Goal: Task Accomplishment & Management: Complete application form

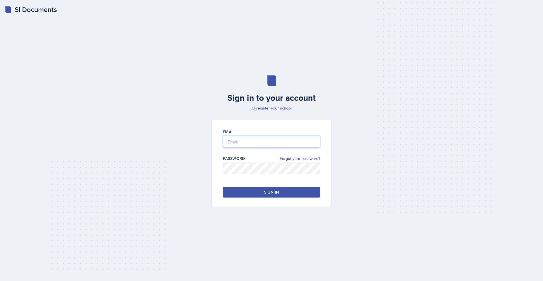
type input "[EMAIL_ADDRESS][DOMAIN_NAME]"
click at [271, 194] on div "Sign in" at bounding box center [271, 192] width 15 height 6
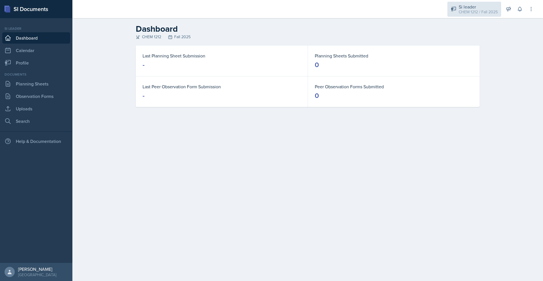
click at [462, 12] on div "CHEM 1212 / Fall 2025" at bounding box center [478, 12] width 39 height 6
click at [514, 53] on div "Dashboard CHEM 1212 Fall 2025 Last Planning Sheet Submission - Planning Sheets …" at bounding box center [307, 69] width 471 height 102
click at [46, 82] on link "Planning Sheets" at bounding box center [36, 83] width 68 height 11
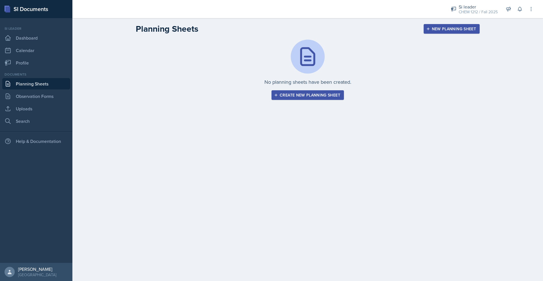
click at [299, 95] on div "Create new planning sheet" at bounding box center [307, 95] width 65 height 5
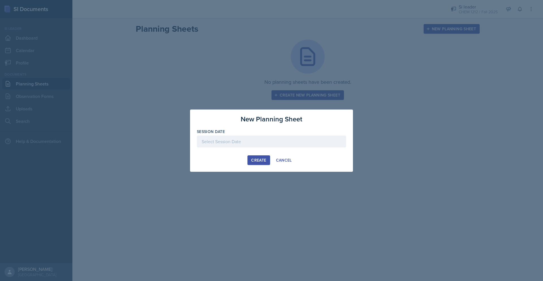
click at [243, 143] on div at bounding box center [271, 141] width 149 height 12
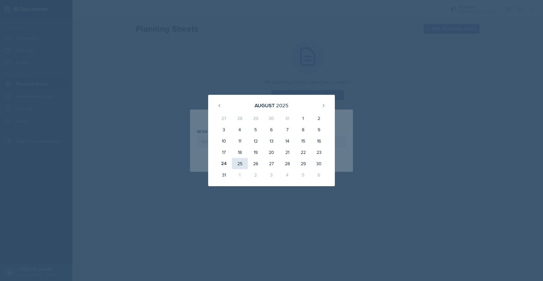
click at [243, 163] on div "25" at bounding box center [240, 163] width 16 height 11
type input "[DATE]"
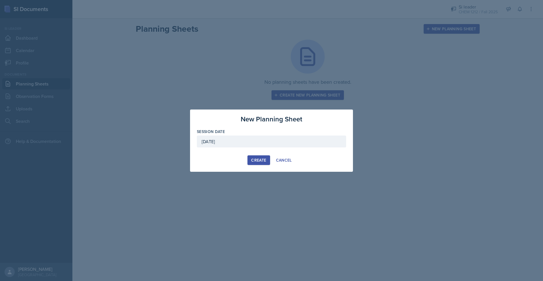
click at [262, 158] on div "Create" at bounding box center [258, 160] width 15 height 5
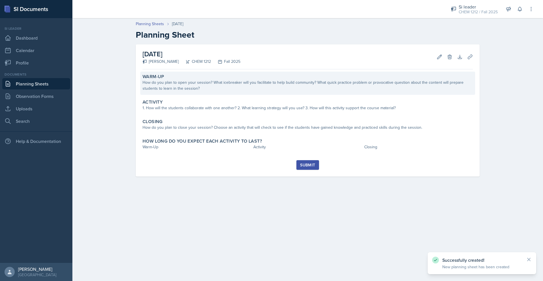
click at [226, 85] on div "How do you plan to open your session? What icebreaker will you facilitate to he…" at bounding box center [308, 85] width 330 height 12
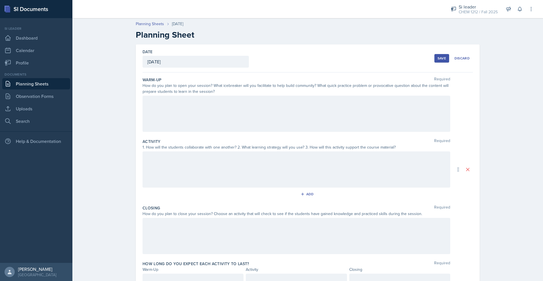
click at [234, 122] on div at bounding box center [297, 114] width 308 height 36
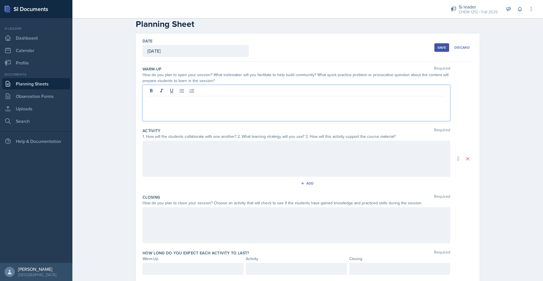
scroll to position [14, 0]
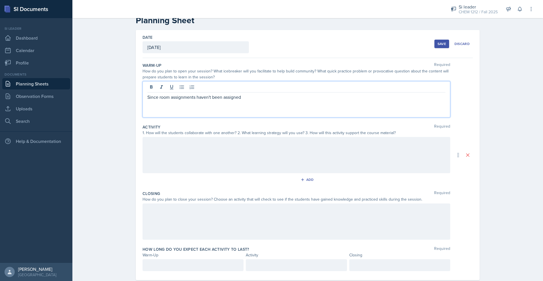
click at [183, 95] on p "Since room assignments haven't been assigned" at bounding box center [296, 97] width 298 height 7
click at [240, 97] on p "Since room haven't been assigned" at bounding box center [296, 97] width 298 height 7
click at [259, 102] on div "Since room haven't been assigned yet, i can't host the [DATE] session yet" at bounding box center [297, 99] width 308 height 36
click at [255, 98] on p "Since room haven't been assigned yet, i can't host the [DATE] session yet" at bounding box center [296, 97] width 298 height 7
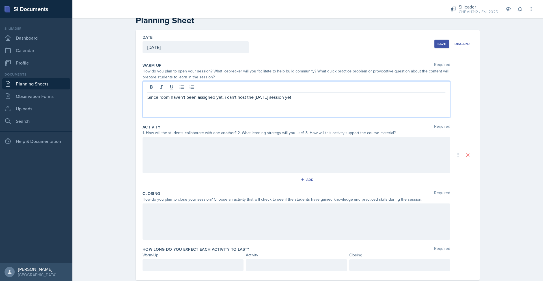
click at [313, 100] on p "Since room haven't been assigned yet, i can't host the [DATE] session yet" at bounding box center [296, 97] width 298 height 7
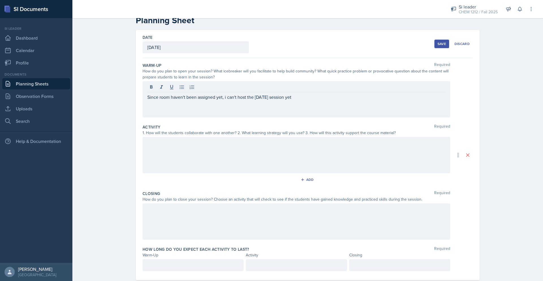
click at [188, 151] on div at bounding box center [297, 155] width 308 height 36
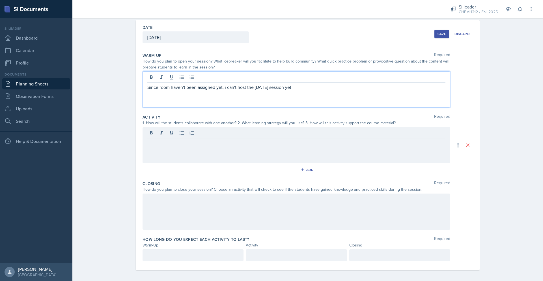
click at [332, 80] on div "Since room haven't been assigned yet, i can't host the [DATE] session yet" at bounding box center [297, 89] width 308 height 36
click at [442, 35] on div "Save" at bounding box center [442, 34] width 8 height 5
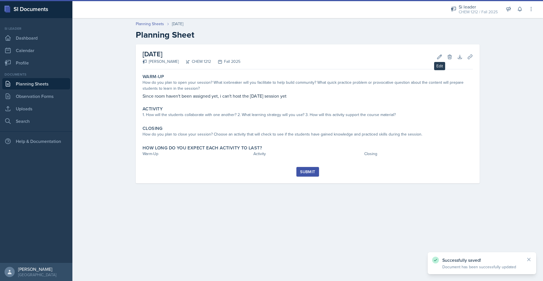
scroll to position [0, 0]
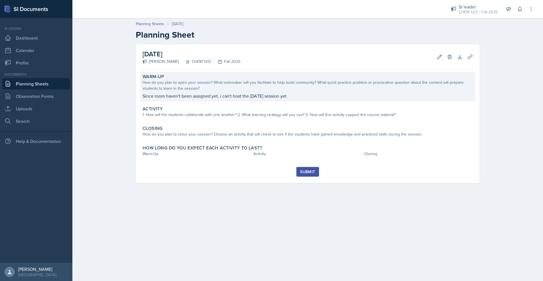
click at [323, 91] on div "How do you plan to open your session? What icebreaker will you facilitate to he…" at bounding box center [308, 85] width 330 height 12
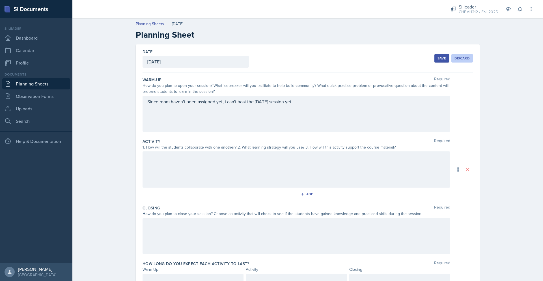
click at [464, 61] on button "Discard" at bounding box center [461, 58] width 21 height 8
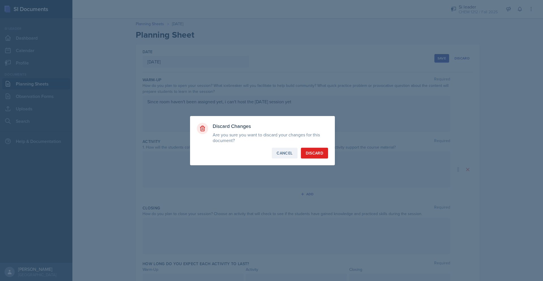
click at [289, 154] on div "Cancel" at bounding box center [285, 153] width 16 height 6
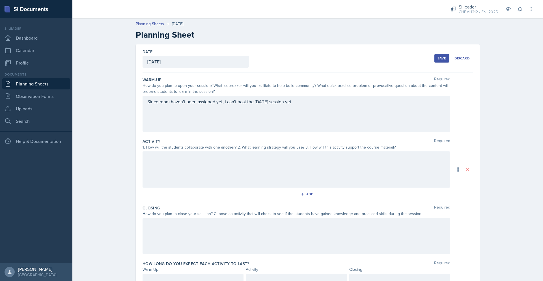
click at [323, 106] on div "Since room haven't been assigned yet, i can't host the [DATE] session yet" at bounding box center [297, 114] width 308 height 36
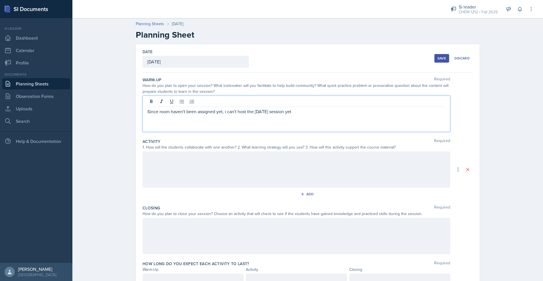
click at [321, 107] on div "Since room haven't been assigned yet, i can't host the [DATE] session yet" at bounding box center [297, 114] width 308 height 36
click at [325, 111] on p "Since room haven't been assigned yet, i can't host the [DATE] session yet" at bounding box center [296, 111] width 298 height 7
click at [168, 111] on p "Since room haven't been assigned yet, i can't host the [DATE] session yet but I…" at bounding box center [296, 111] width 298 height 7
click at [348, 111] on p "Since rooms haven't been assigned yet, i can't host the [DATE] session yet but …" at bounding box center [296, 111] width 298 height 7
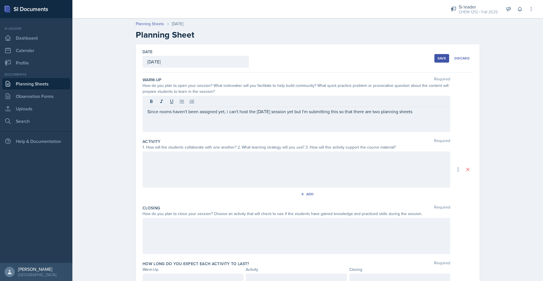
click at [436, 53] on div "Save Discard" at bounding box center [453, 58] width 38 height 13
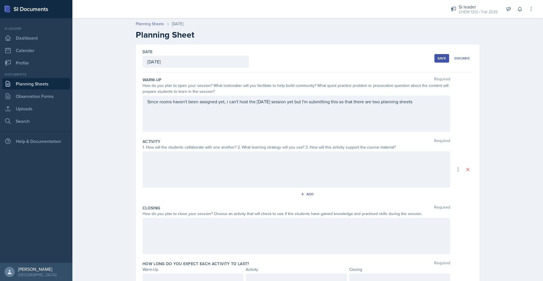
click at [437, 56] on button "Save" at bounding box center [441, 58] width 15 height 8
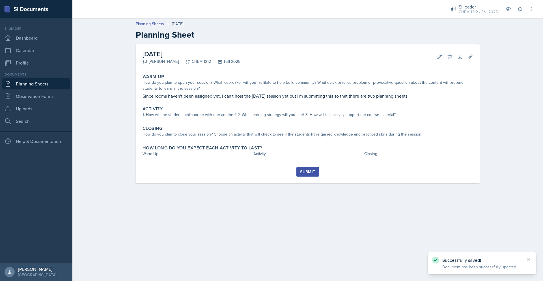
click at [301, 175] on button "Submit" at bounding box center [307, 172] width 22 height 10
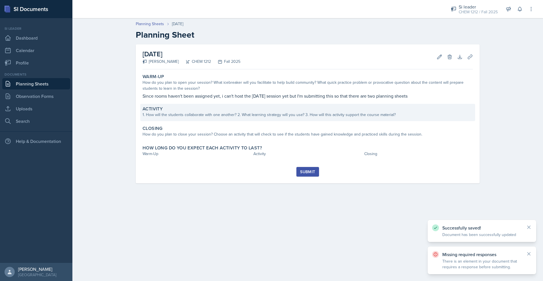
click at [283, 119] on div "Activity 1. How will the students collaborate with one another? 2. What learnin…" at bounding box center [307, 112] width 335 height 17
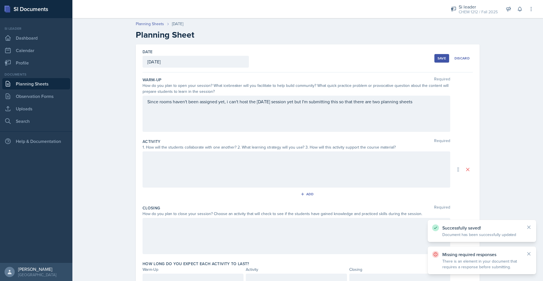
click at [222, 167] on div at bounding box center [297, 169] width 308 height 36
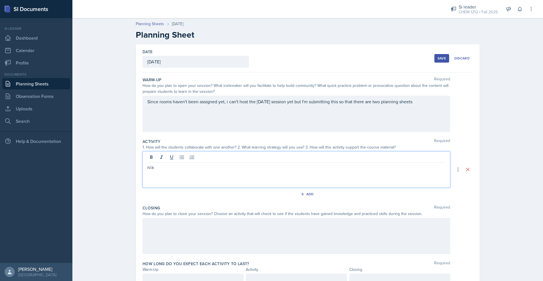
click at [167, 238] on div at bounding box center [297, 236] width 308 height 36
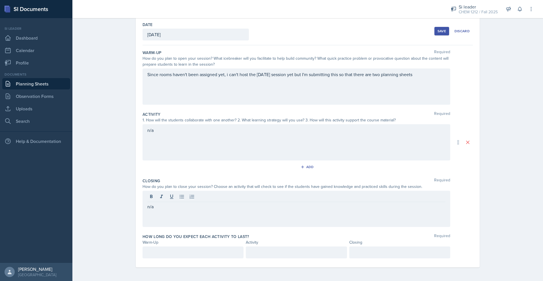
click at [182, 248] on div at bounding box center [193, 252] width 101 height 12
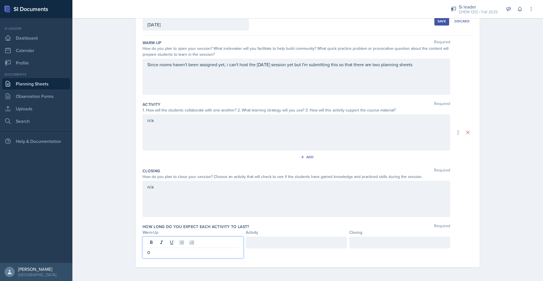
click at [255, 246] on div at bounding box center [296, 242] width 101 height 12
click at [382, 247] on div at bounding box center [399, 242] width 101 height 12
click at [440, 20] on div "Save" at bounding box center [442, 21] width 8 height 5
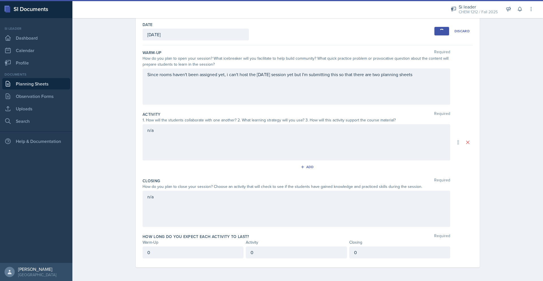
scroll to position [0, 0]
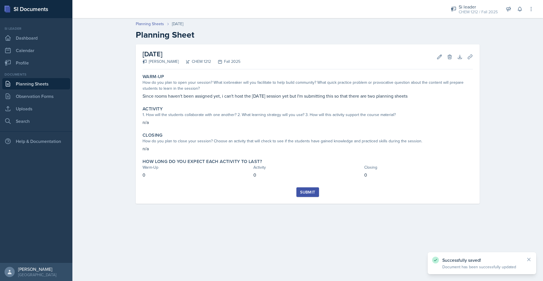
click at [313, 191] on div "Submit" at bounding box center [307, 192] width 15 height 5
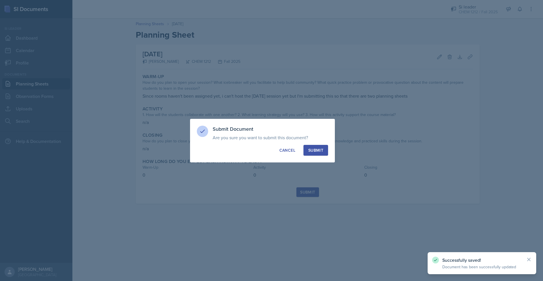
click at [317, 150] on div "Submit" at bounding box center [315, 150] width 15 height 6
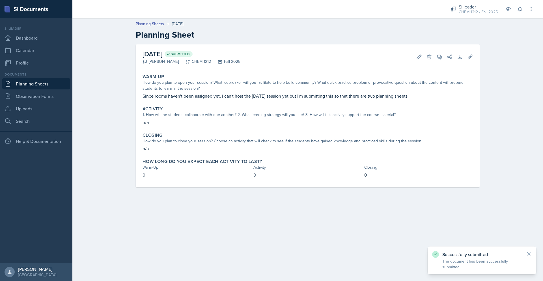
click at [46, 82] on link "Planning Sheets" at bounding box center [36, 83] width 68 height 11
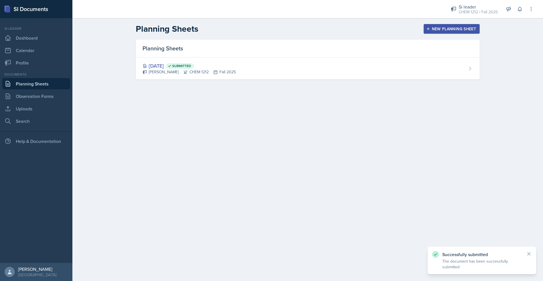
click at [430, 30] on icon "button" at bounding box center [428, 29] width 4 height 4
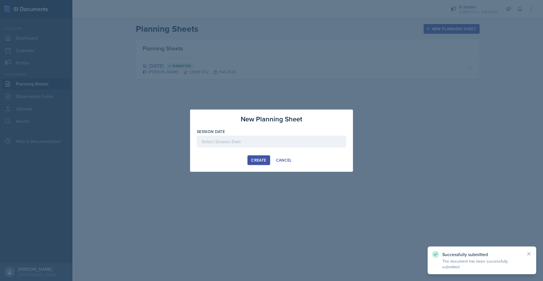
click at [257, 138] on div at bounding box center [271, 141] width 149 height 12
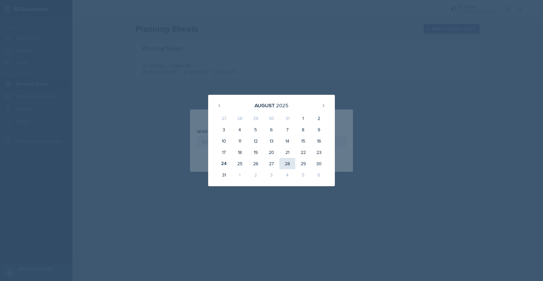
click at [291, 163] on div "28" at bounding box center [287, 163] width 16 height 11
type input "[DATE]"
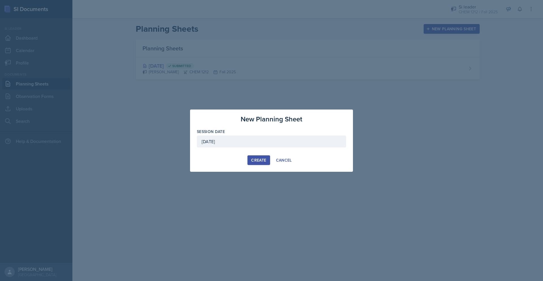
click at [262, 163] on button "Create" at bounding box center [259, 160] width 22 height 10
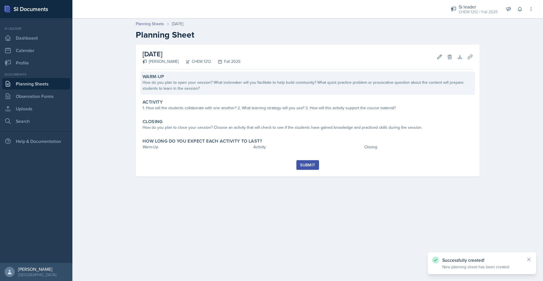
click at [287, 82] on div "How do you plan to open your session? What icebreaker will you facilitate to he…" at bounding box center [308, 85] width 330 height 12
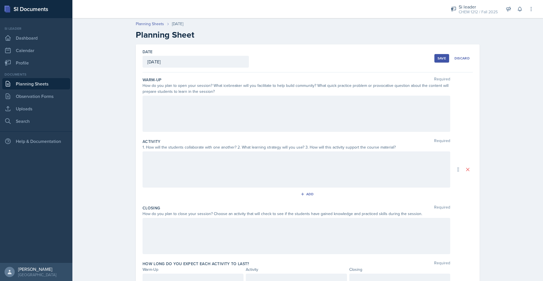
click at [261, 102] on div at bounding box center [297, 114] width 308 height 36
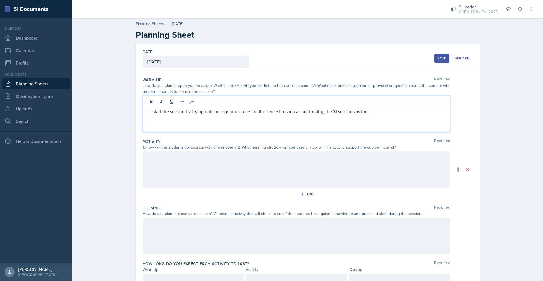
drag, startPoint x: 389, startPoint y: 112, endPoint x: 188, endPoint y: 110, distance: 201.1
click at [188, 110] on p "I'll start the session by laying out some grounds rules for the semester such a…" at bounding box center [296, 111] width 298 height 7
click at [210, 119] on p "I'll start the session by reintroducing the SI program briefly and also laying …" at bounding box center [296, 115] width 298 height 14
click at [269, 117] on p "I'll start the session by reintroducing the SI program briefly and also laying …" at bounding box center [296, 115] width 298 height 14
click at [196, 117] on p "I'll start the session by reintroducing the SI program briefly and also laying …" at bounding box center [296, 115] width 298 height 14
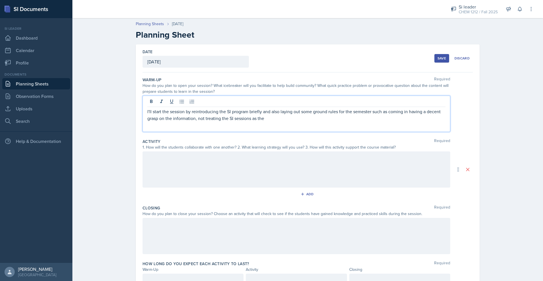
click at [290, 117] on p "I'll start the session by reintroducing the SI program briefly and also laying …" at bounding box center [296, 115] width 298 height 14
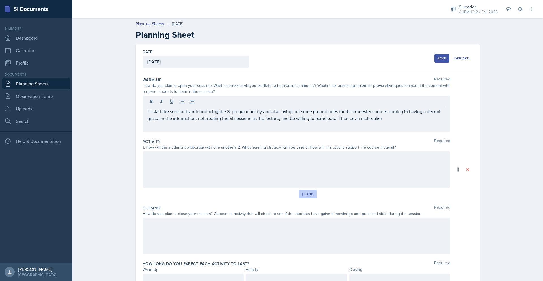
click at [307, 191] on button "Add" at bounding box center [308, 194] width 18 height 8
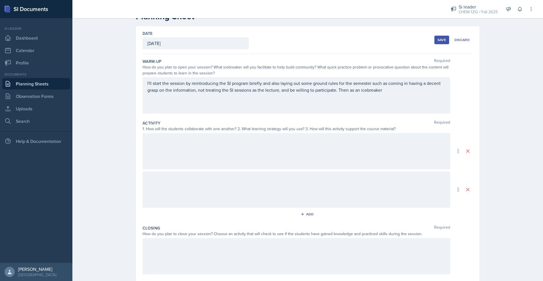
scroll to position [66, 0]
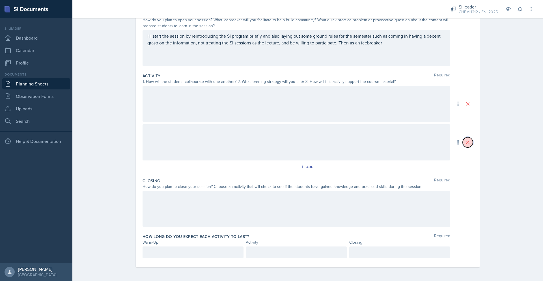
click at [465, 141] on icon at bounding box center [468, 142] width 6 height 6
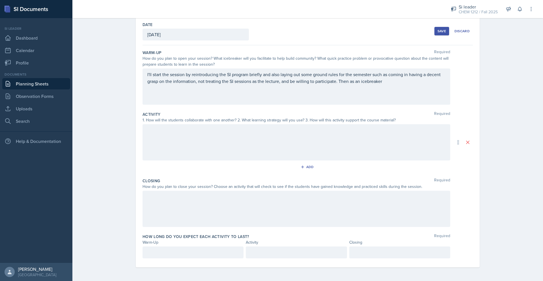
scroll to position [0, 0]
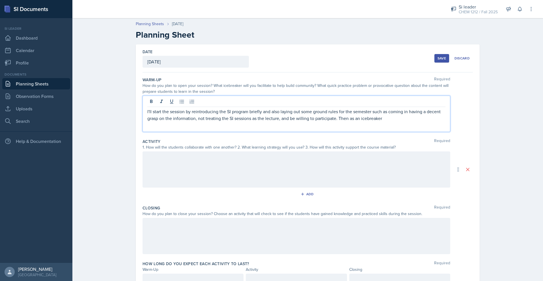
click at [389, 111] on p "I'll start the session by reintroducing the SI program briefly and also laying …" at bounding box center [296, 115] width 298 height 14
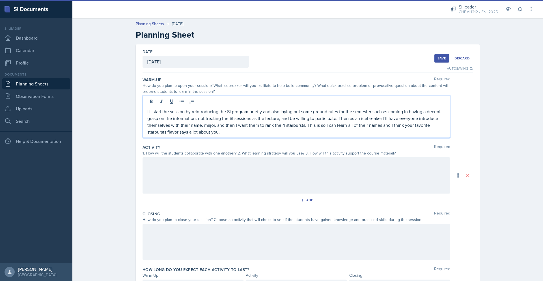
click at [205, 173] on div at bounding box center [297, 175] width 308 height 36
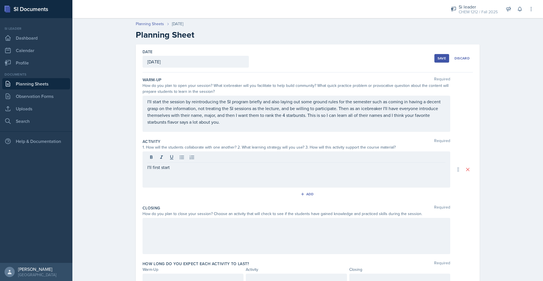
drag, startPoint x: 196, startPoint y: 163, endPoint x: 167, endPoint y: 169, distance: 29.1
click at [167, 169] on div "I'll first start" at bounding box center [297, 169] width 308 height 36
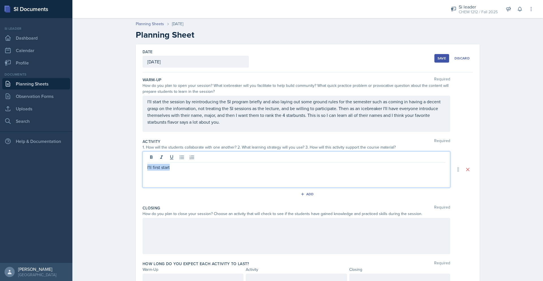
drag, startPoint x: 169, startPoint y: 169, endPoint x: 111, endPoint y: 162, distance: 58.1
click at [111, 162] on div "Planning Sheets [DATE] Planning Sheet Date [DATE] [DATE] 27 28 29 30 31 1 2 3 4…" at bounding box center [307, 161] width 471 height 293
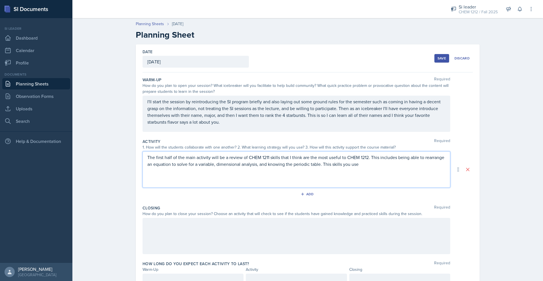
drag, startPoint x: 362, startPoint y: 165, endPoint x: 322, endPoint y: 166, distance: 40.5
click at [322, 166] on p "The first half of the main activity will be a review of CHEM 1211 skills that I…" at bounding box center [296, 161] width 298 height 14
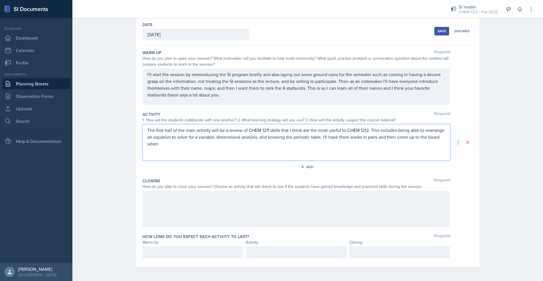
drag, startPoint x: 174, startPoint y: 143, endPoint x: 144, endPoint y: 144, distance: 30.6
click at [144, 144] on div "The first half of the main activity will be a review of CHEM 1211 skills that I…" at bounding box center [297, 142] width 308 height 36
click at [305, 167] on div "Add" at bounding box center [308, 167] width 12 height 5
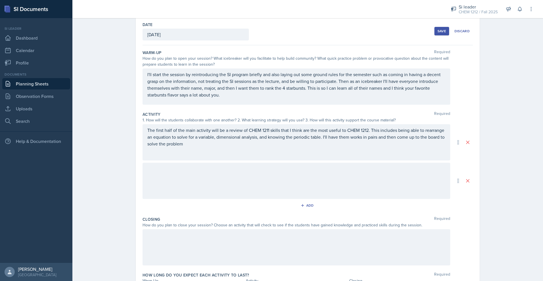
click at [250, 168] on div at bounding box center [297, 181] width 308 height 36
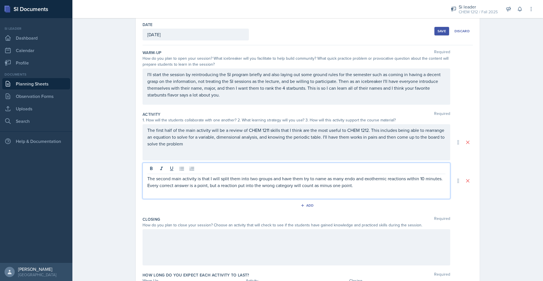
scroll to position [66, 0]
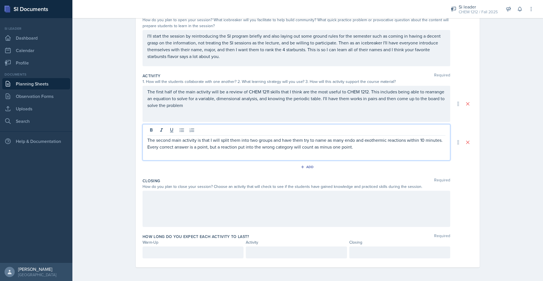
click at [205, 203] on div at bounding box center [297, 209] width 308 height 36
click at [380, 140] on p "The second main activity is that I will split them into two groups and have the…" at bounding box center [296, 144] width 298 height 14
click at [263, 203] on div "to close out the session" at bounding box center [297, 209] width 308 height 36
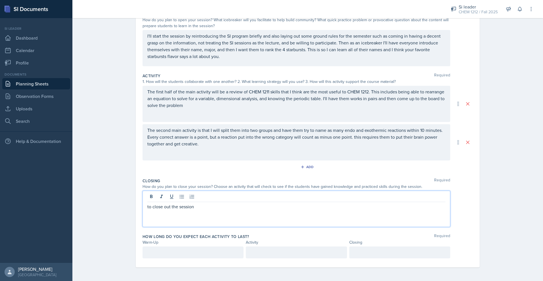
click at [147, 205] on p "to close out the session" at bounding box center [296, 206] width 298 height 7
click at [264, 208] on p "To close out the session" at bounding box center [296, 206] width 298 height 7
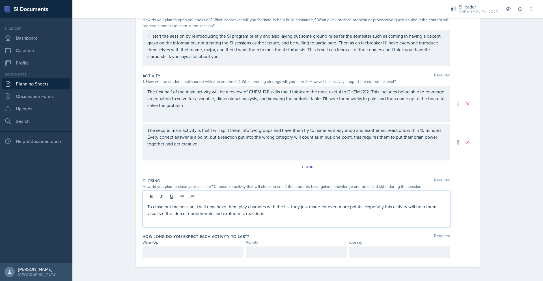
click at [362, 205] on p "To close out the session, i will now have them play charades with the list they…" at bounding box center [296, 210] width 298 height 14
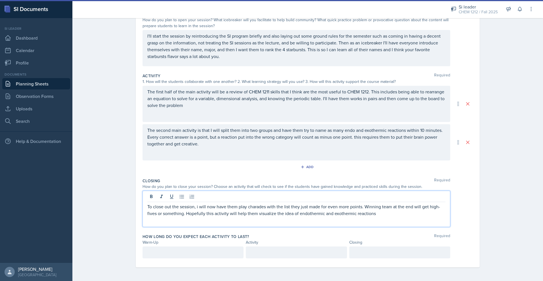
click at [209, 256] on div at bounding box center [193, 252] width 101 height 12
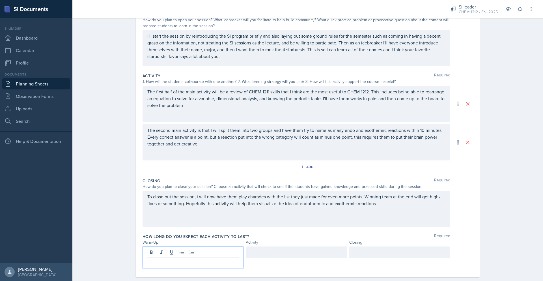
scroll to position [76, 0]
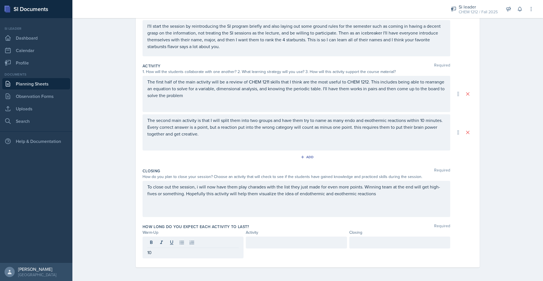
click at [315, 248] on div at bounding box center [296, 242] width 101 height 12
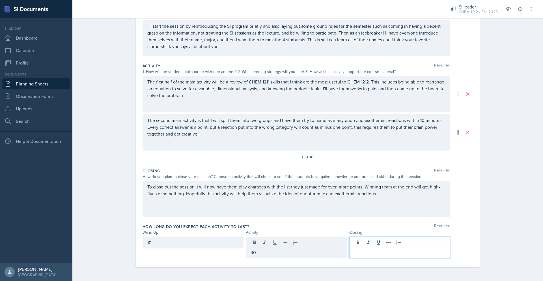
click at [394, 244] on div at bounding box center [399, 247] width 101 height 22
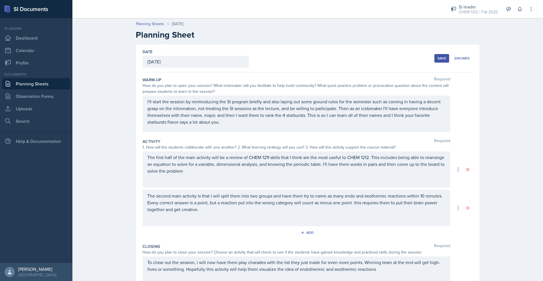
click at [438, 56] on div "Save" at bounding box center [442, 58] width 8 height 5
